Goal: Task Accomplishment & Management: Use online tool/utility

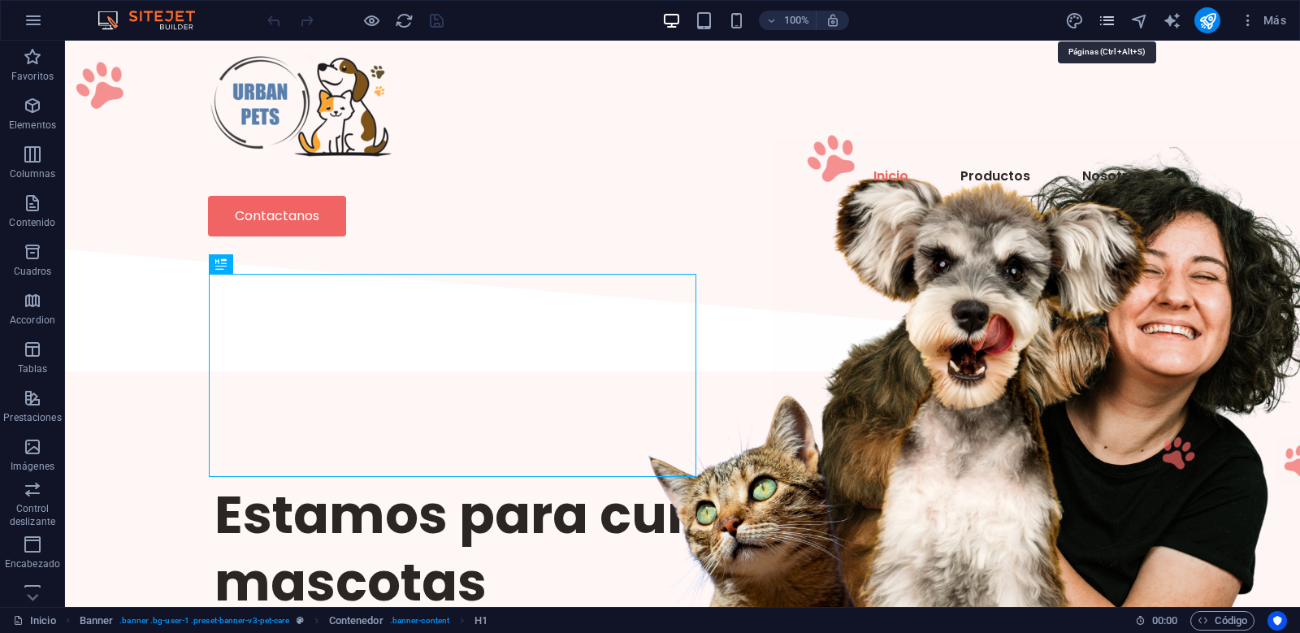
click at [1108, 25] on icon "pages" at bounding box center [1107, 20] width 19 height 19
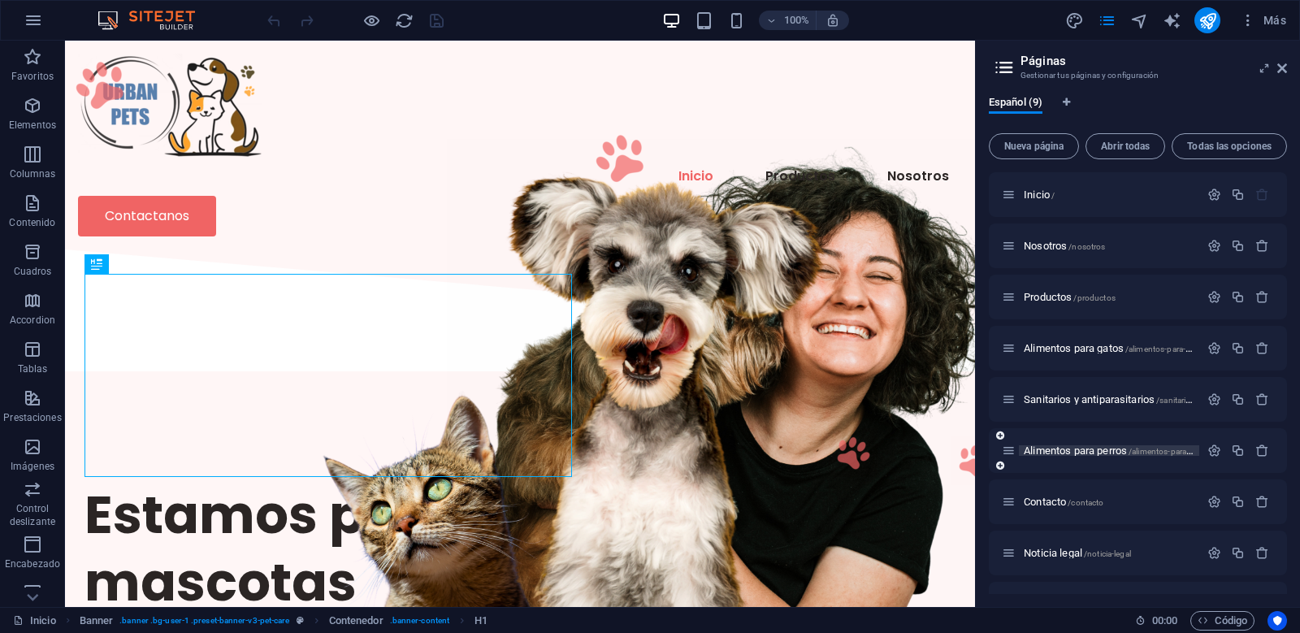
click at [1069, 451] on span "Alimentos para perros /alimentos-para-perros" at bounding box center [1118, 451] width 189 height 12
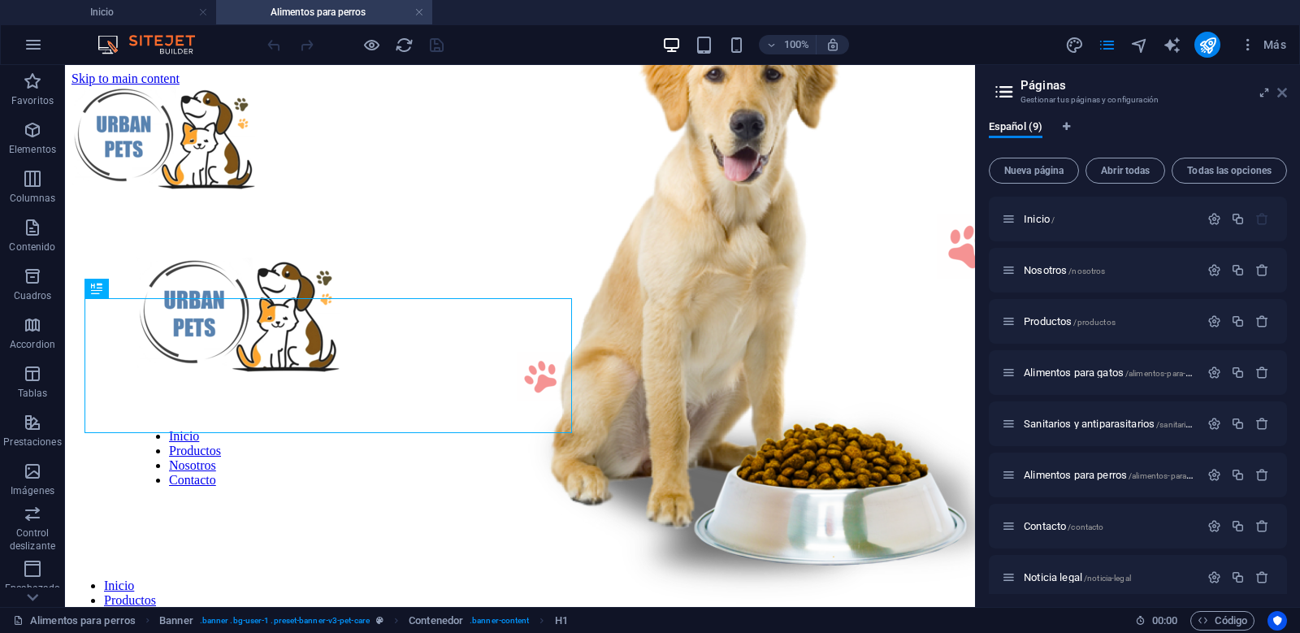
drag, startPoint x: 1281, startPoint y: 89, endPoint x: 1158, endPoint y: 50, distance: 128.8
click at [1281, 89] on icon at bounding box center [1283, 92] width 10 height 13
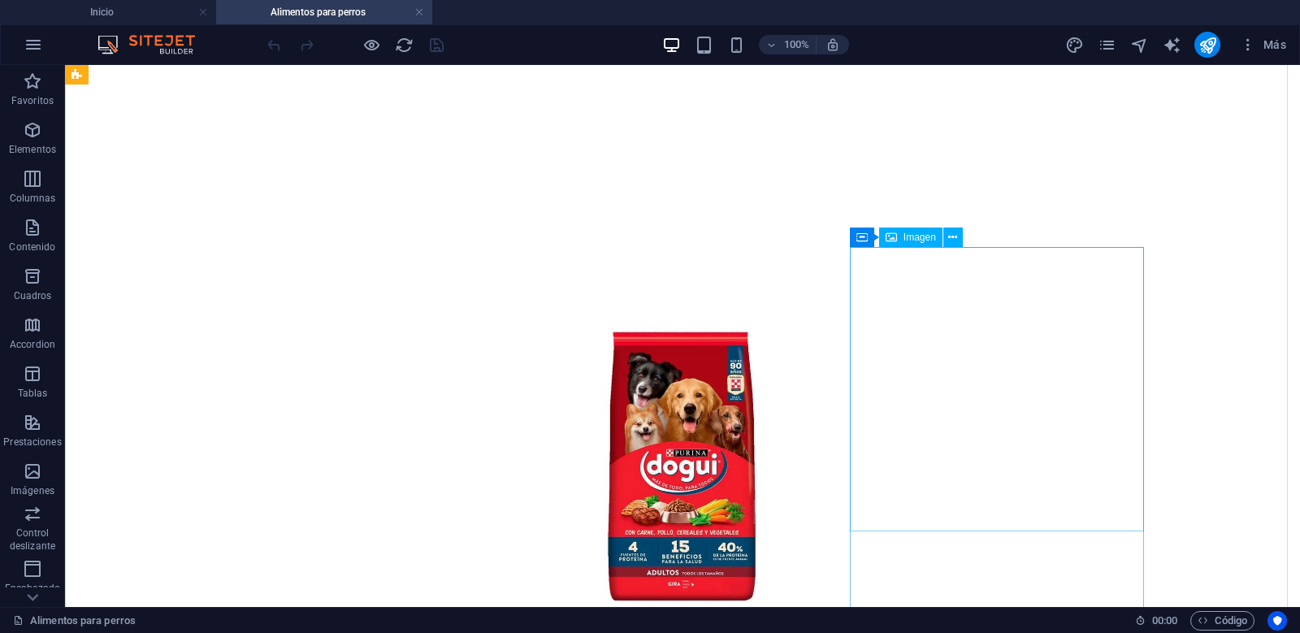
scroll to position [1083, 0]
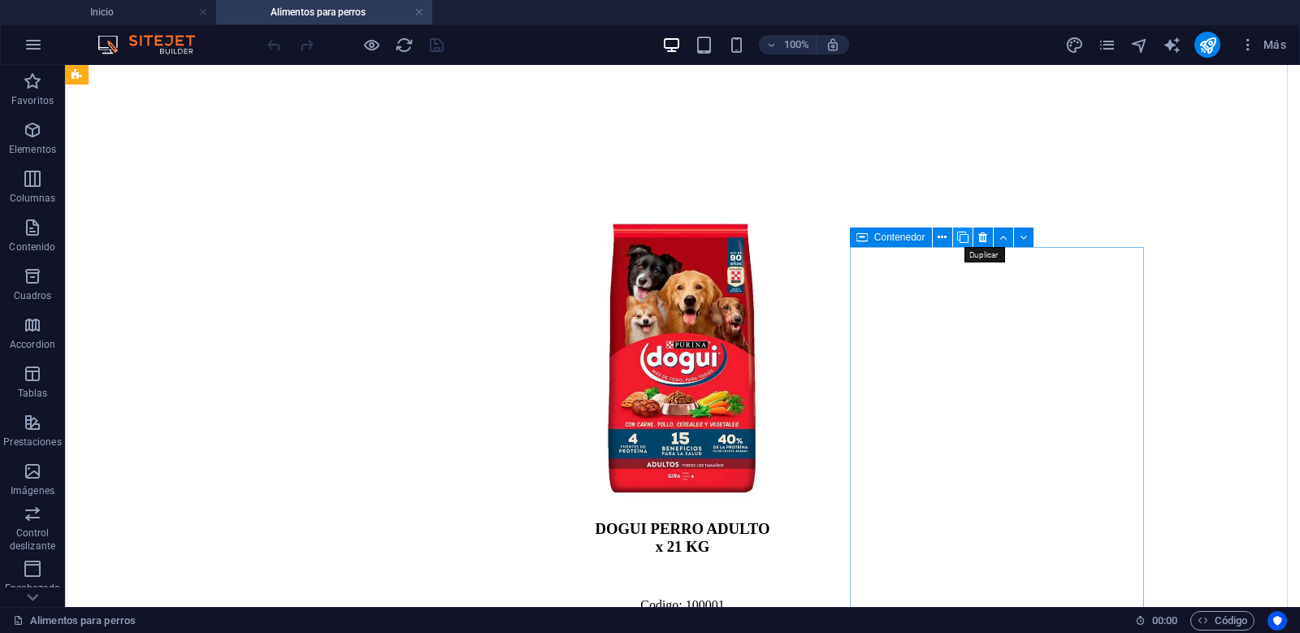
click at [960, 235] on icon at bounding box center [962, 237] width 11 height 17
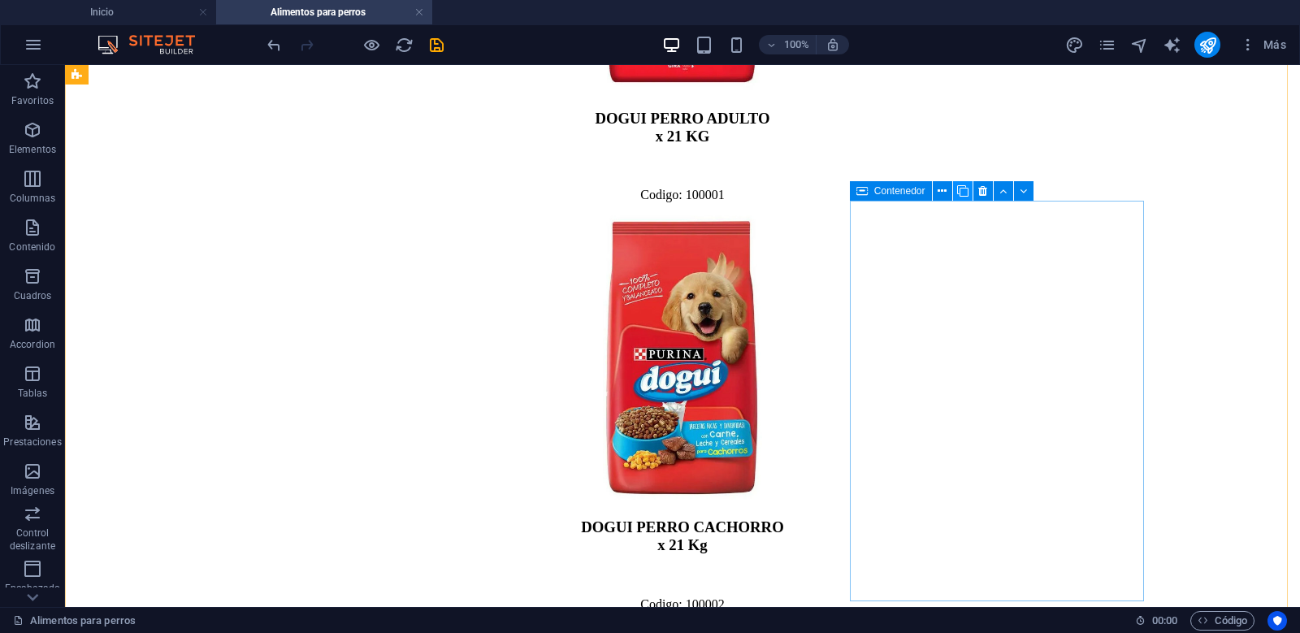
scroll to position [1620, 0]
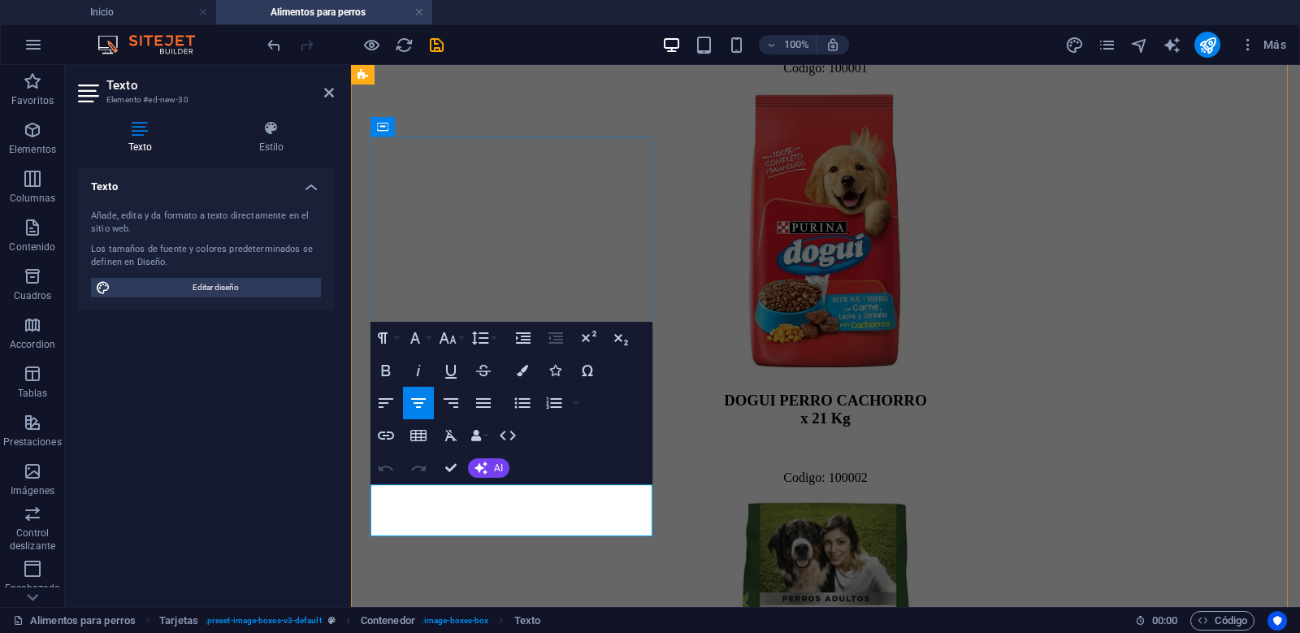
drag, startPoint x: 557, startPoint y: 505, endPoint x: 952, endPoint y: 66, distance: 591.5
click at [277, 475] on div "Texto Añade, edita y da formato a texto directamente en el sitio web. Los tamañ…" at bounding box center [206, 380] width 256 height 427
click at [328, 91] on icon at bounding box center [329, 92] width 10 height 13
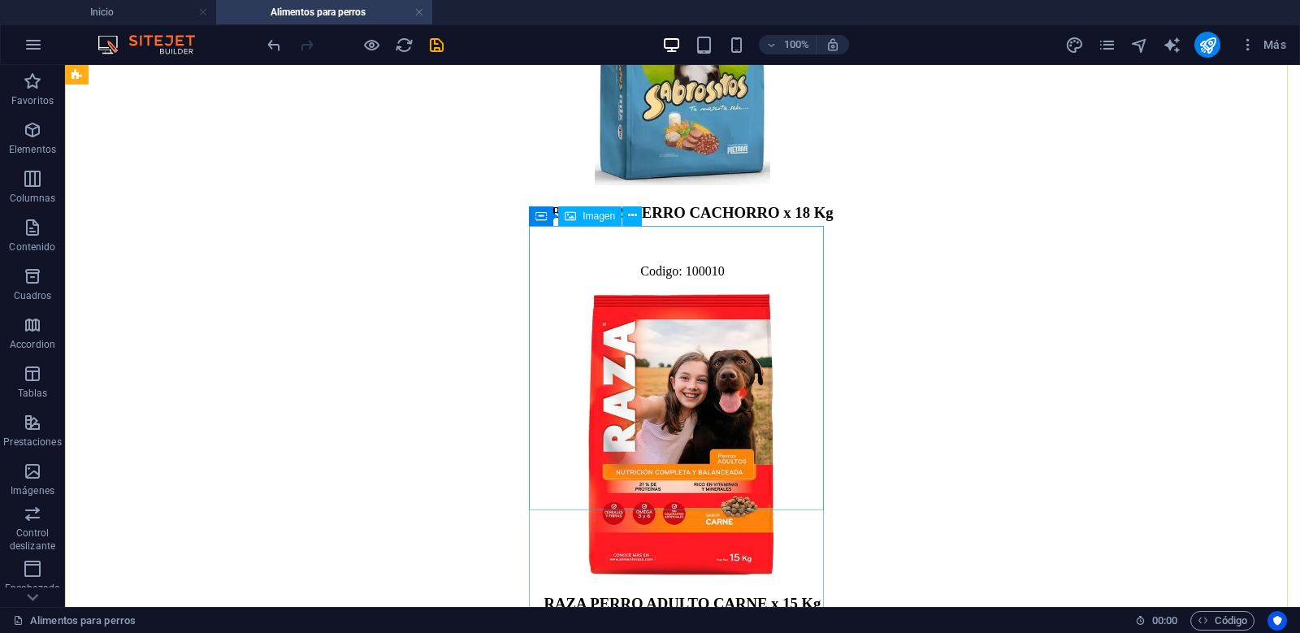
scroll to position [5684, 0]
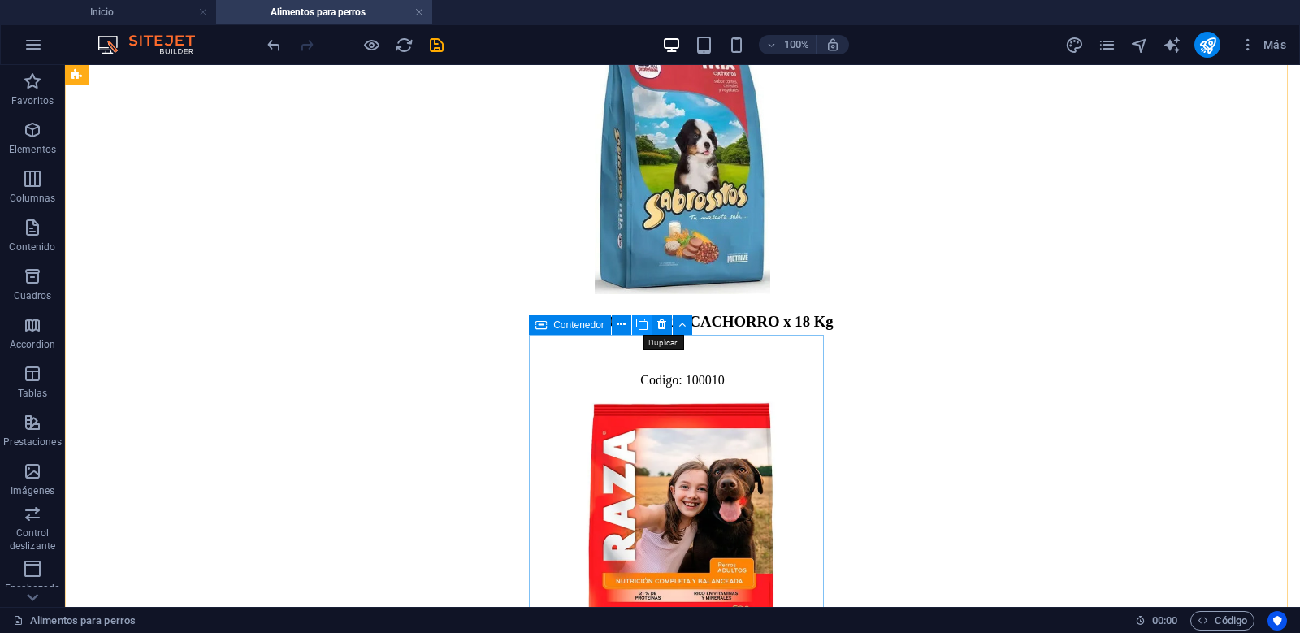
click at [643, 325] on icon at bounding box center [641, 324] width 11 height 17
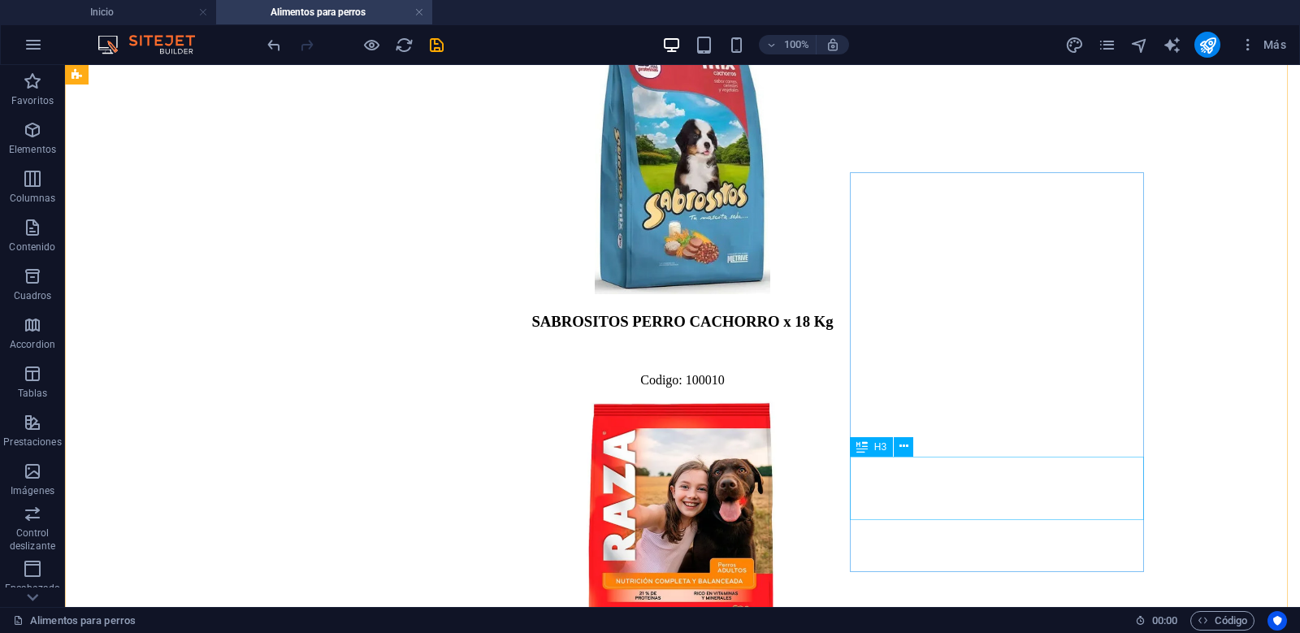
scroll to position [5846, 0]
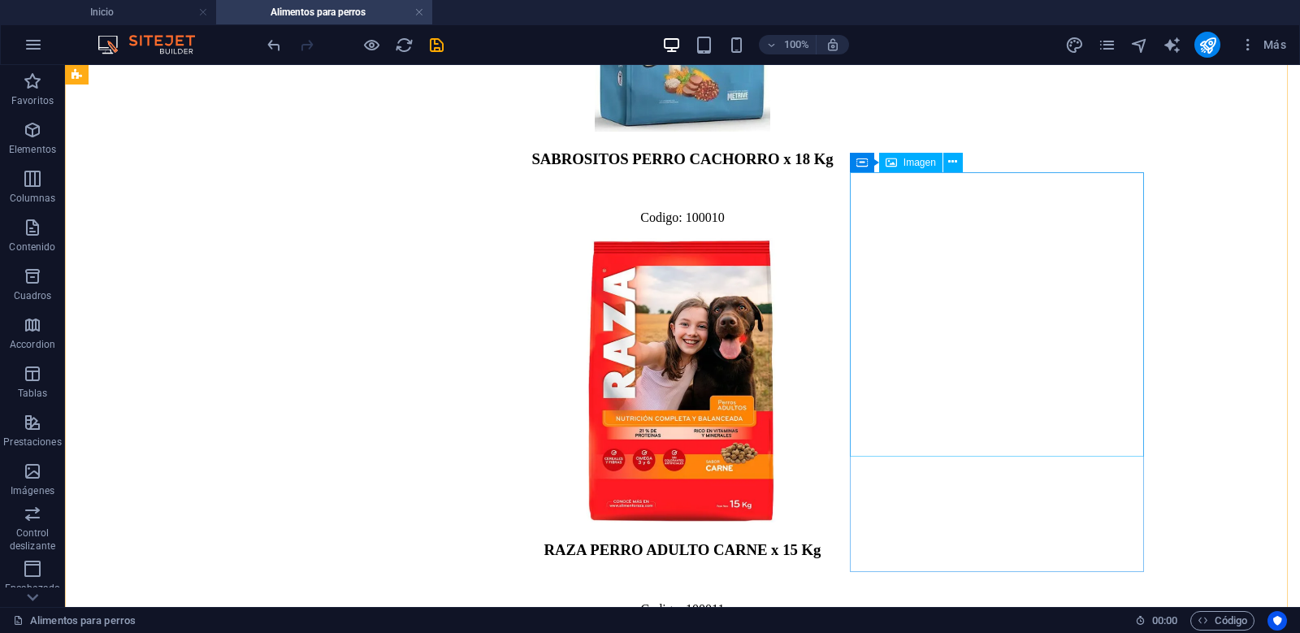
select select "px"
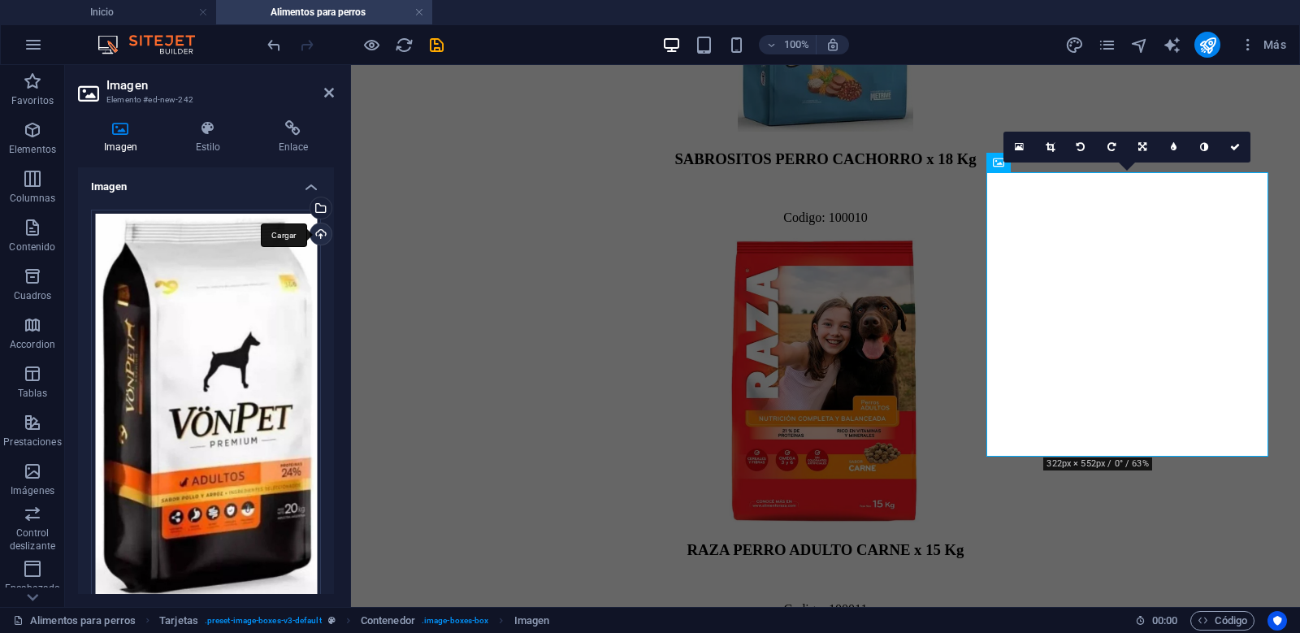
click at [314, 237] on div "Cargar" at bounding box center [319, 235] width 24 height 24
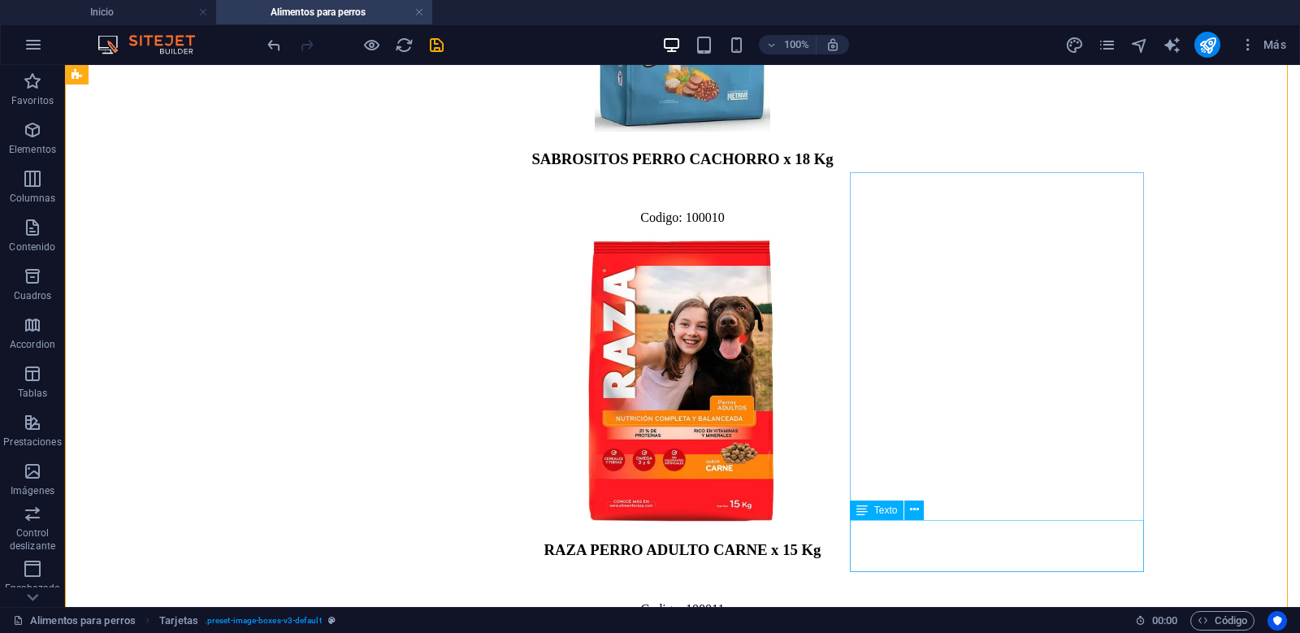
drag, startPoint x: 1071, startPoint y: 540, endPoint x: 785, endPoint y: 539, distance: 286.1
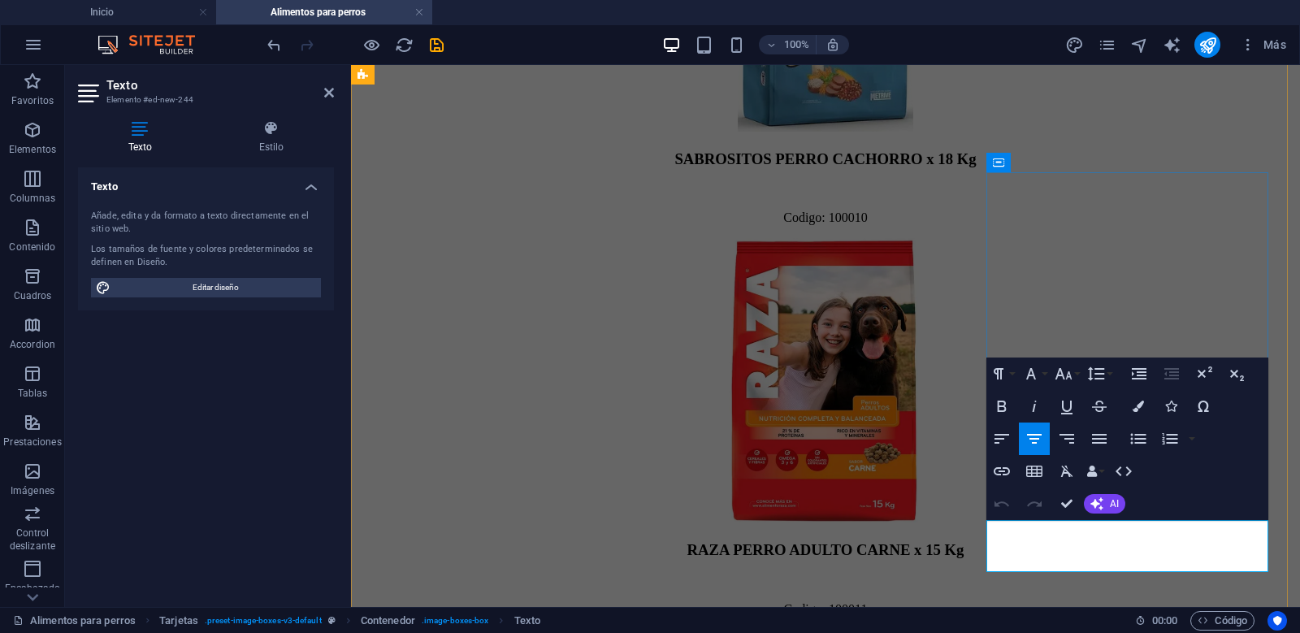
drag, startPoint x: 1171, startPoint y: 553, endPoint x: 1181, endPoint y: 553, distance: 9.8
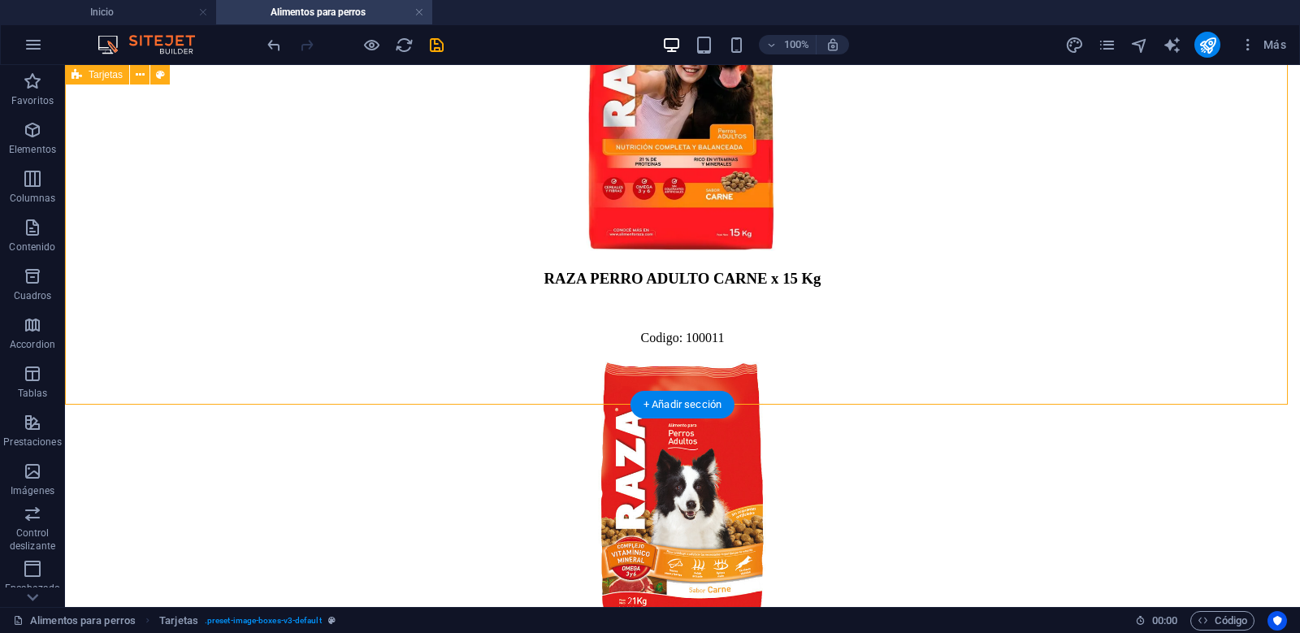
scroll to position [5793, 0]
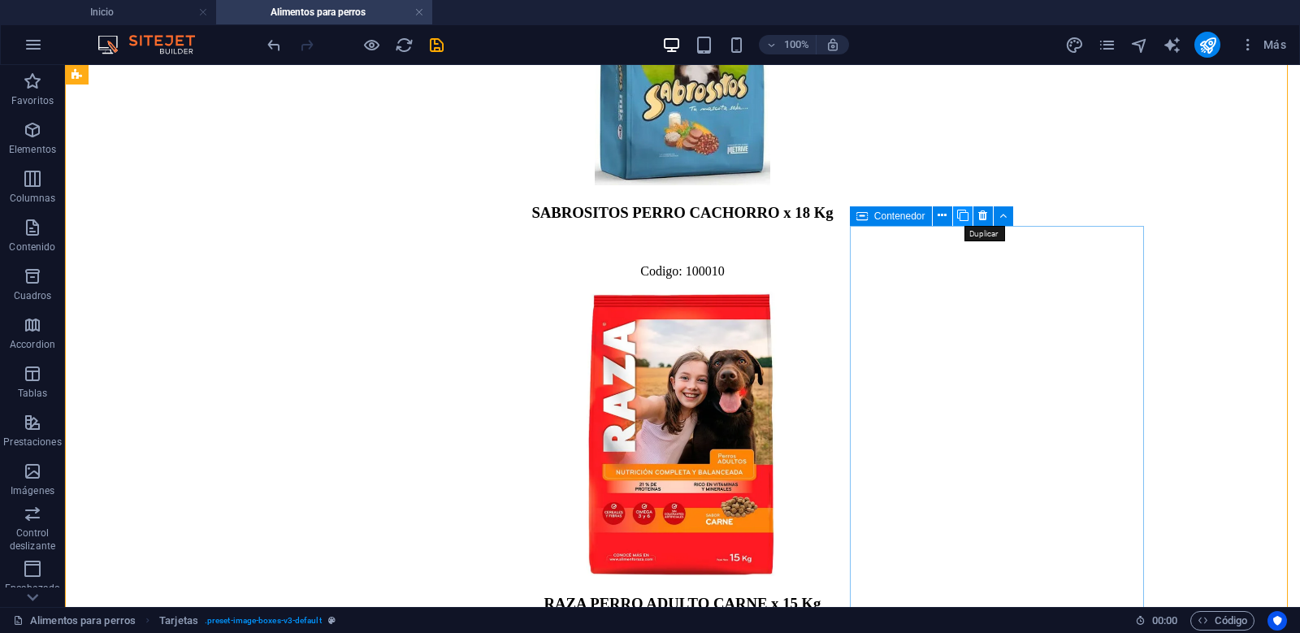
click at [968, 215] on icon at bounding box center [962, 215] width 11 height 17
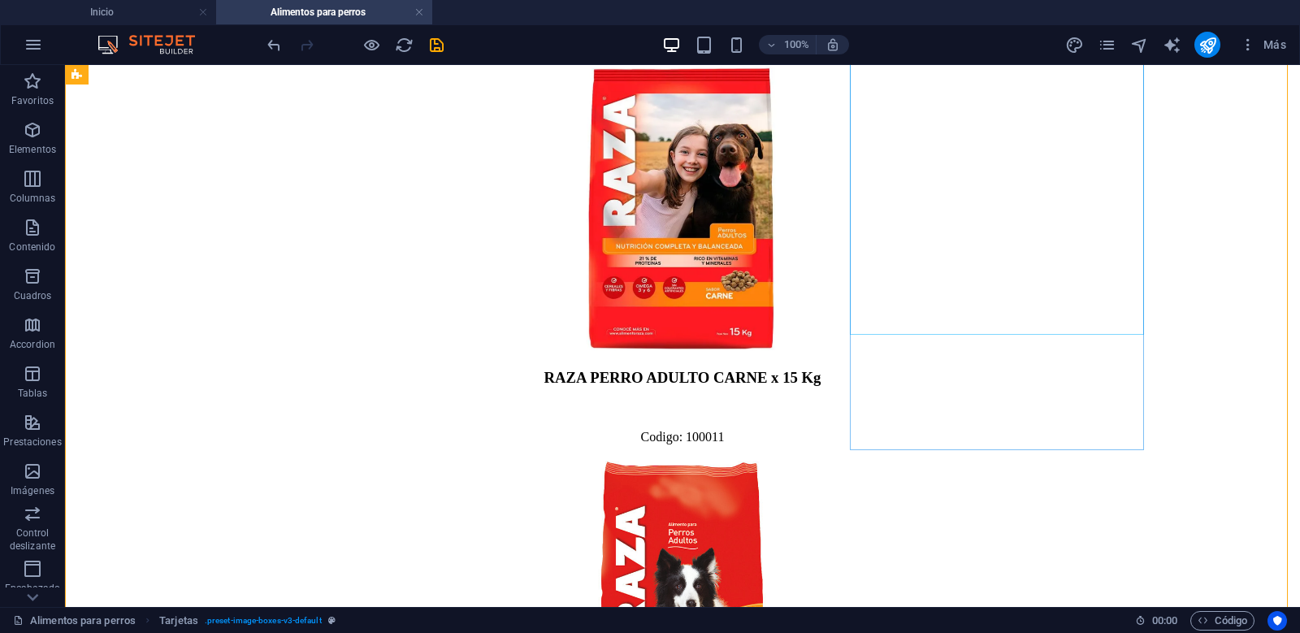
scroll to position [6309, 0]
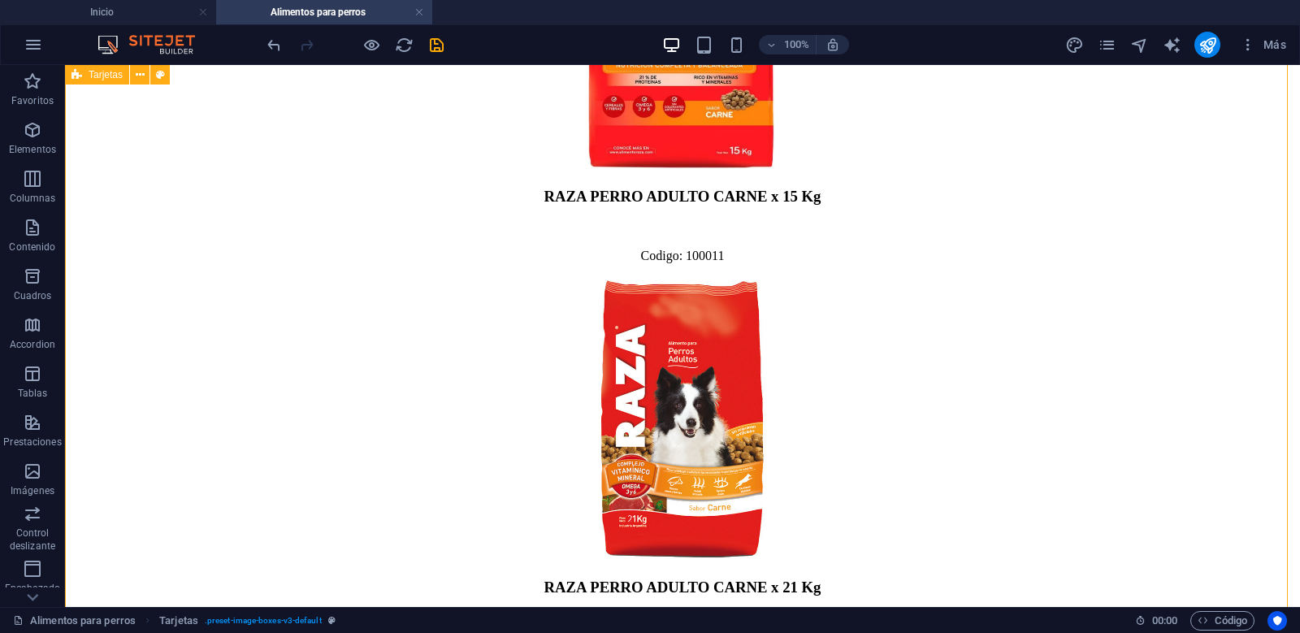
scroll to position [6037, 0]
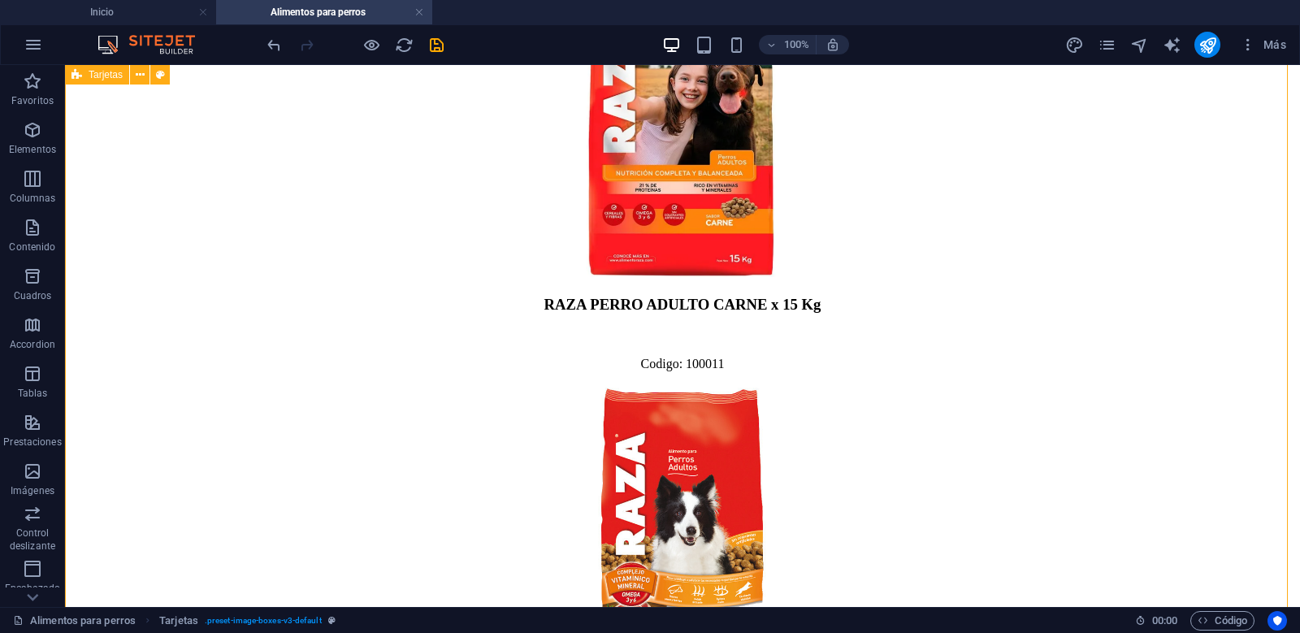
scroll to position [6254, 0]
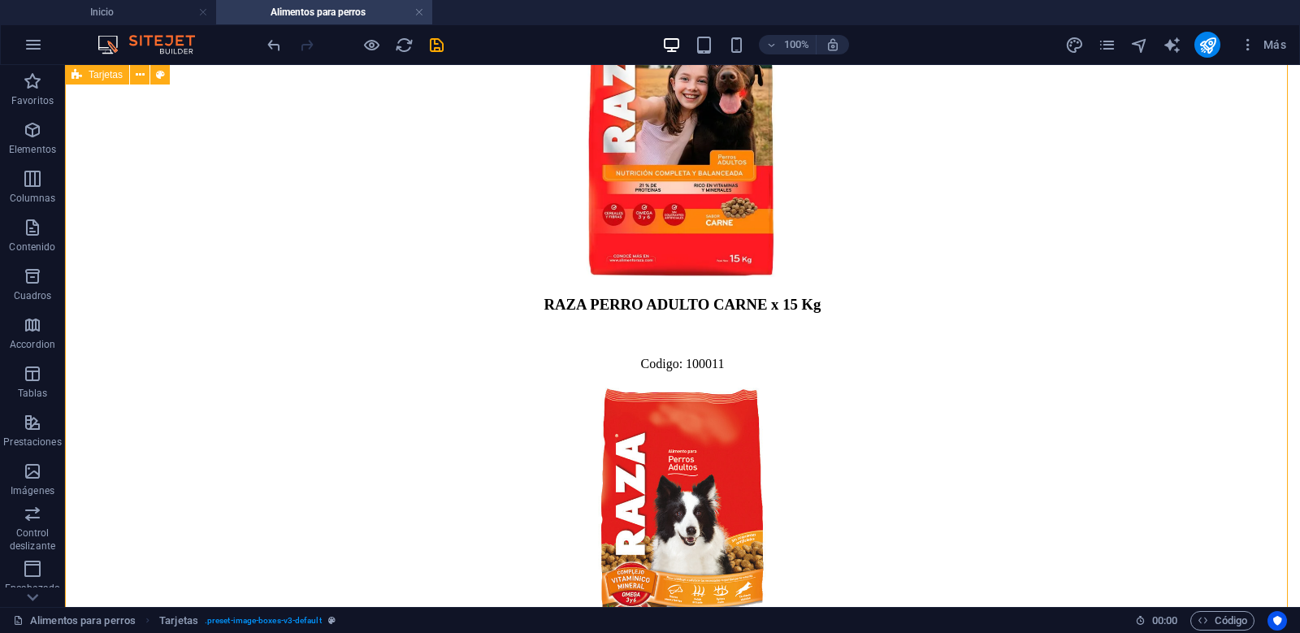
scroll to position [6200, 0]
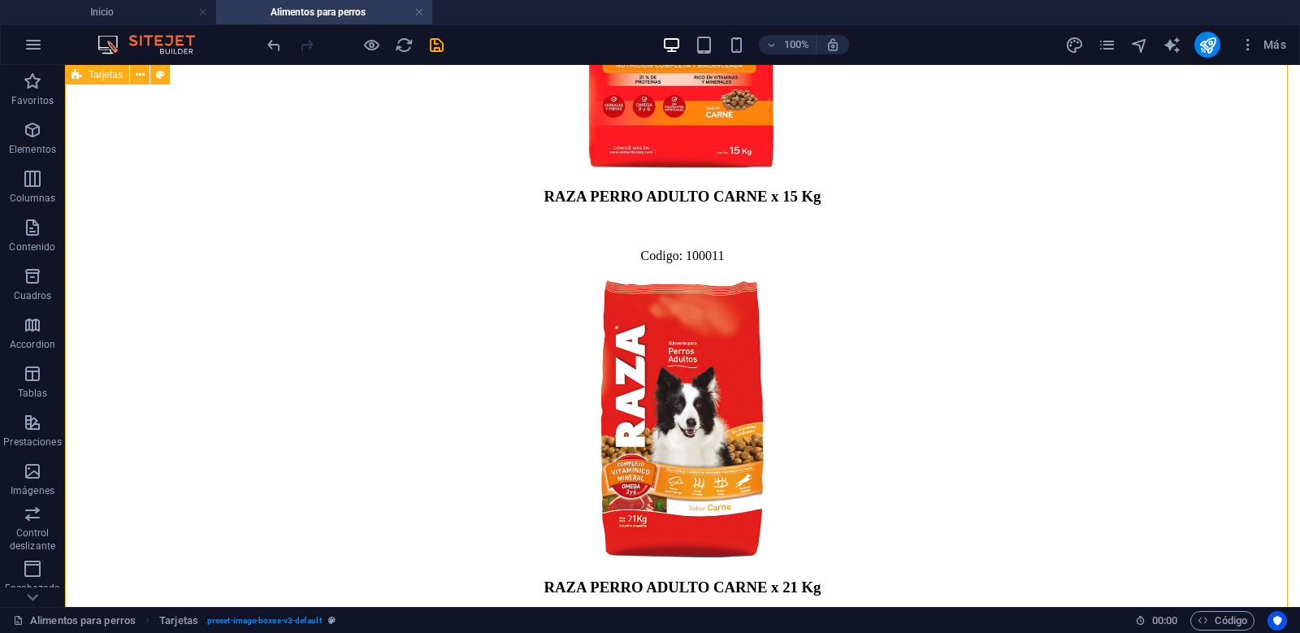
drag, startPoint x: 438, startPoint y: 43, endPoint x: 495, endPoint y: 303, distance: 266.2
click at [438, 43] on icon "save" at bounding box center [436, 45] width 19 height 19
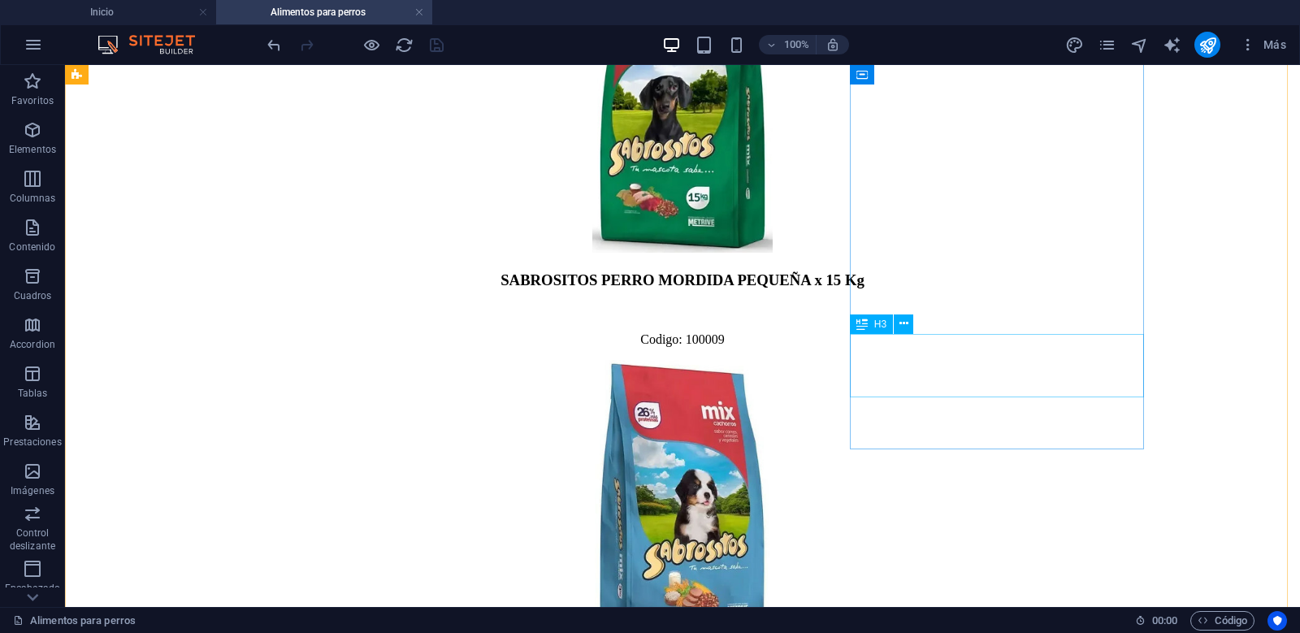
scroll to position [4954, 0]
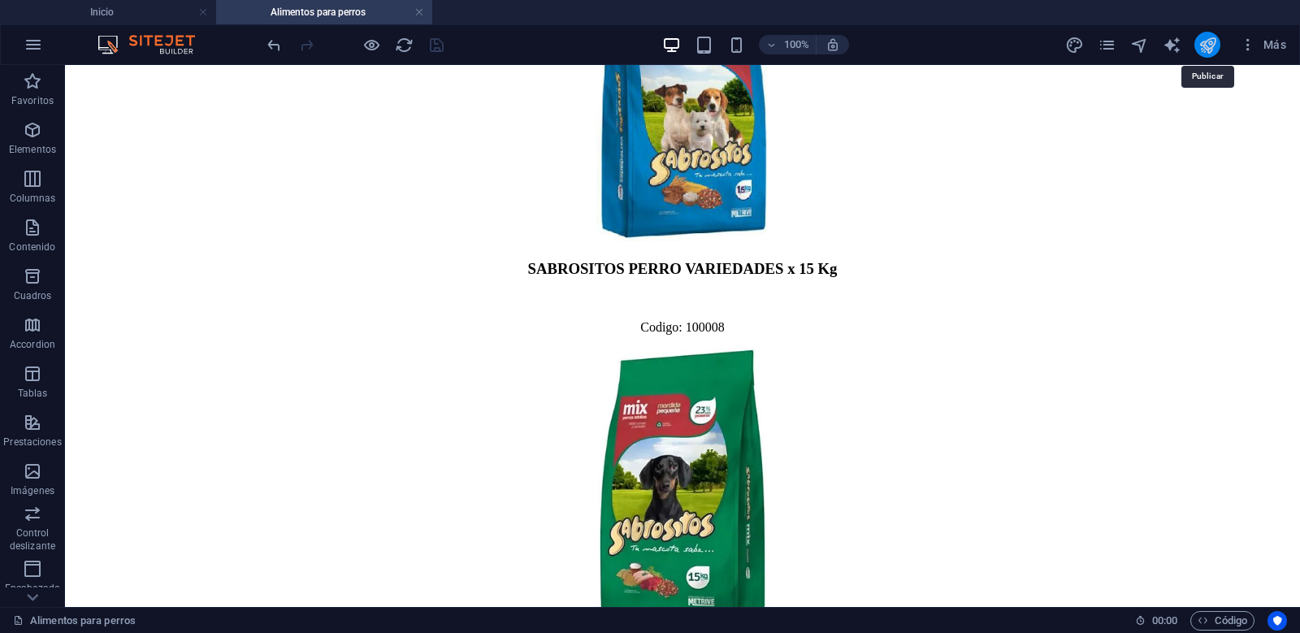
click at [1216, 45] on icon "publish" at bounding box center [1208, 45] width 19 height 19
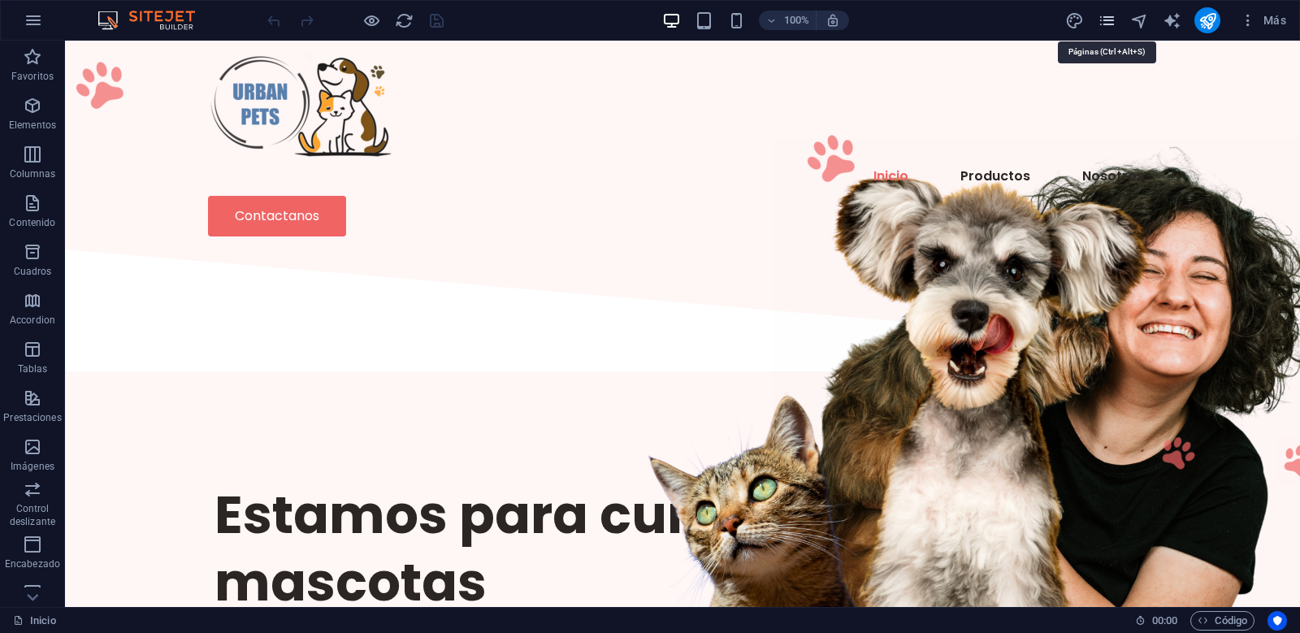
click at [1110, 25] on icon "pages" at bounding box center [1107, 20] width 19 height 19
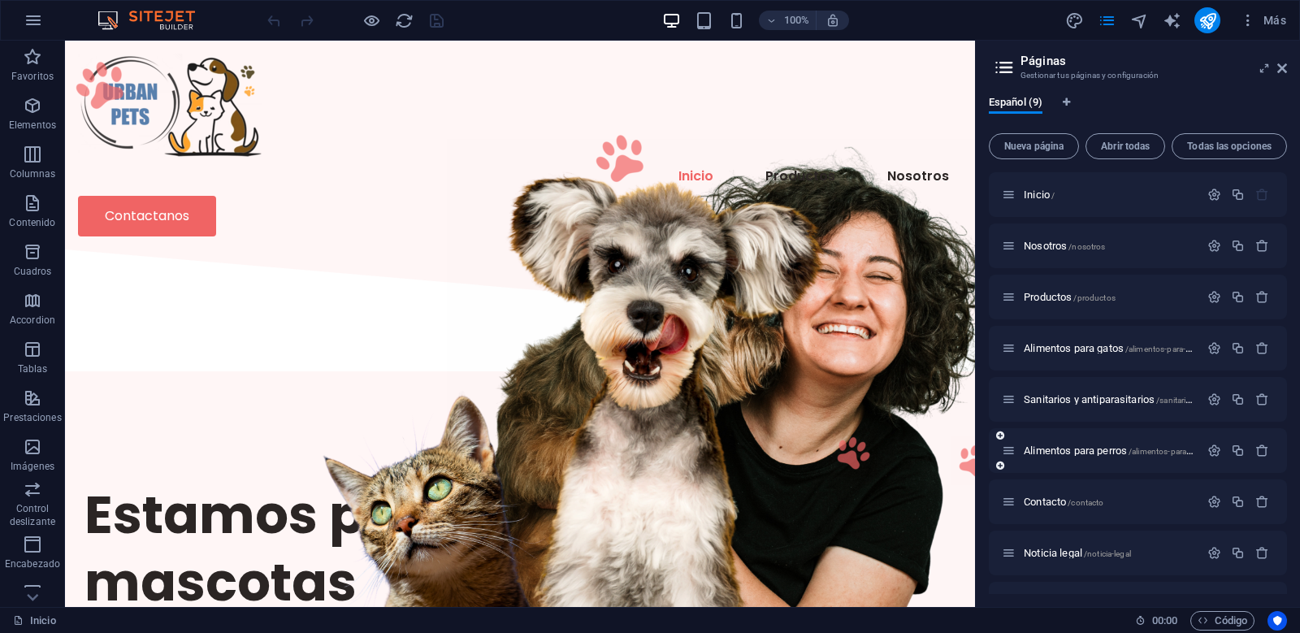
click at [1093, 445] on div "Alimentos para perros /alimentos-para-perros" at bounding box center [1100, 450] width 197 height 19
click at [1093, 447] on span "Alimentos para perros /alimentos-para-perros" at bounding box center [1118, 451] width 189 height 12
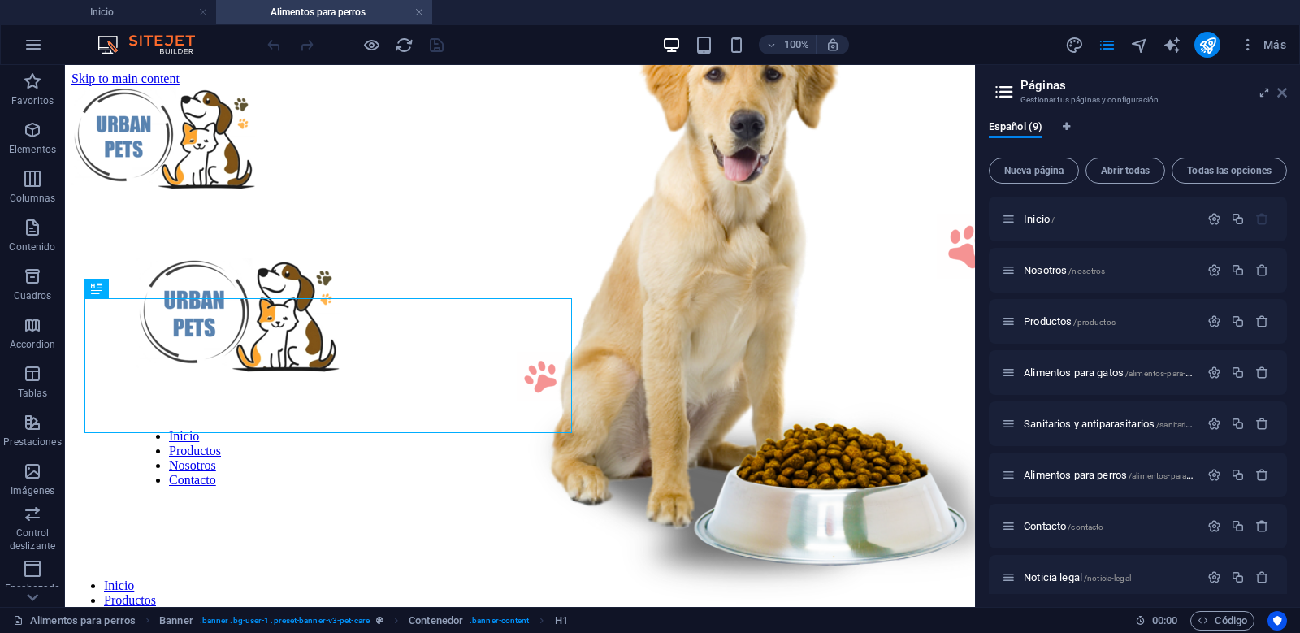
drag, startPoint x: 1284, startPoint y: 93, endPoint x: 1013, endPoint y: 95, distance: 270.6
click at [1284, 93] on icon at bounding box center [1283, 92] width 10 height 13
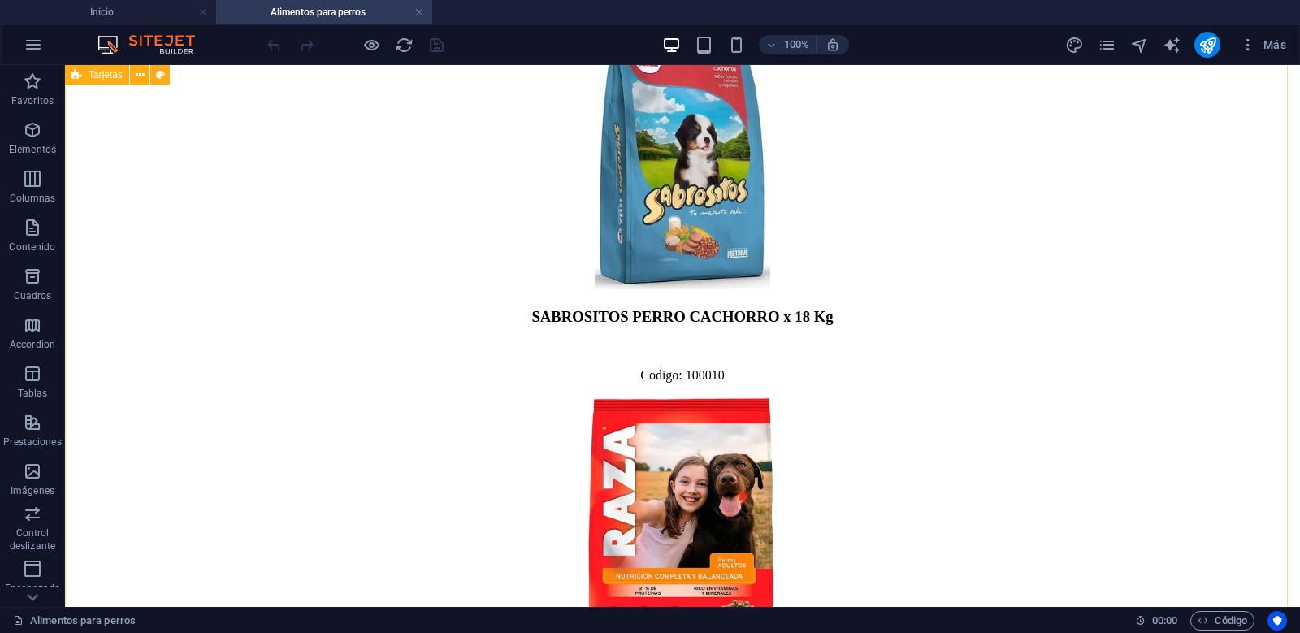
scroll to position [6176, 0]
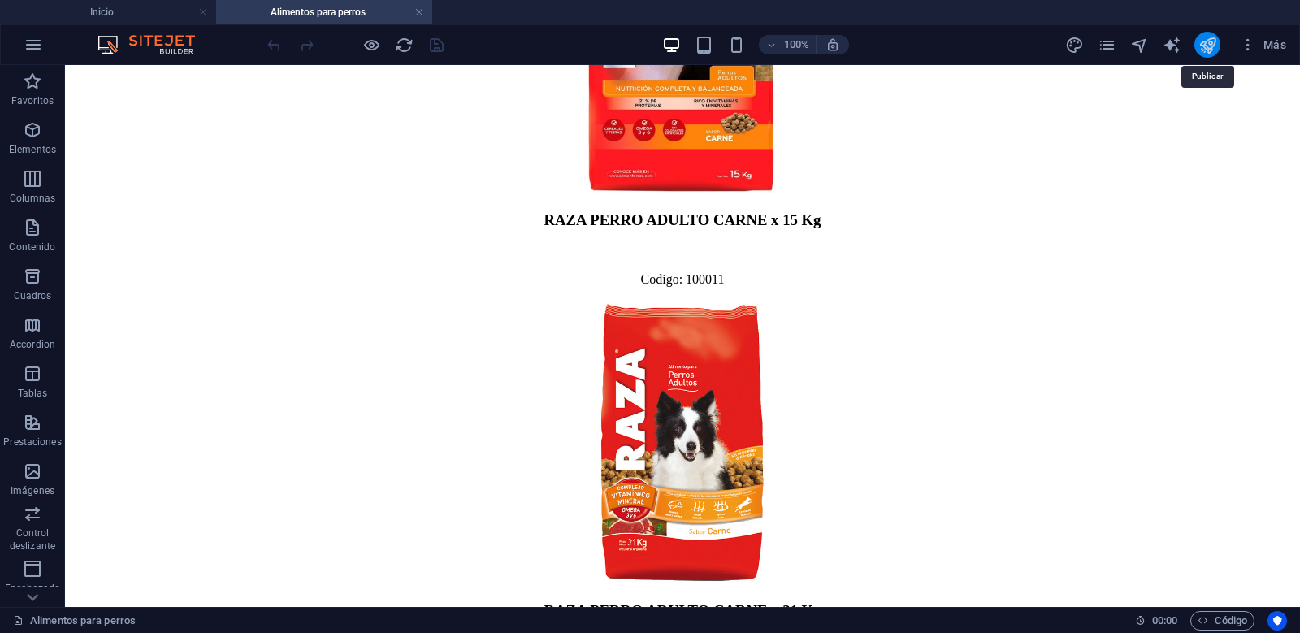
click at [1213, 40] on icon "publish" at bounding box center [1208, 45] width 19 height 19
